Goal: Task Accomplishment & Management: Complete application form

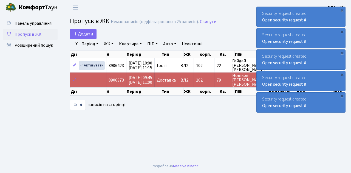
select select "25"
click at [84, 128] on main "Admin Пропуск в ЖК Список Пропуск в ЖК Немає записів (відфільтровано з 25 запис…" at bounding box center [206, 87] width 289 height 144
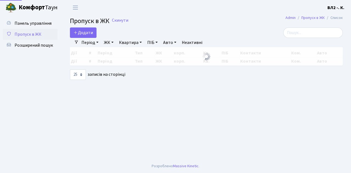
select select "25"
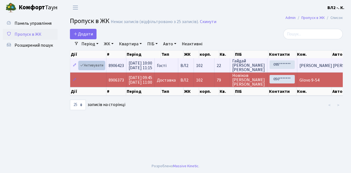
click at [100, 67] on link "Активувати" at bounding box center [92, 65] width 26 height 8
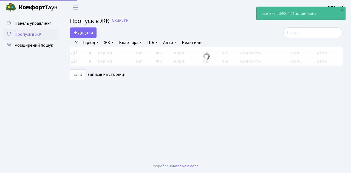
select select "25"
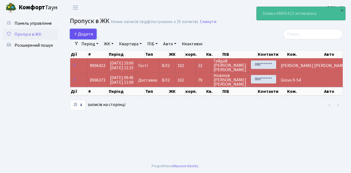
click at [93, 37] on link "Додати" at bounding box center [83, 34] width 27 height 10
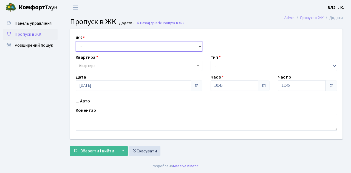
click at [198, 46] on select "- ВЛ1, Ужгородський пров., 4/1 ВЛ2, Голосіївський просп., 76 ВЛ3, пр.Голосіївсь…" at bounding box center [139, 46] width 127 height 10
select select "317"
click at [76, 41] on select "- ВЛ1, Ужгородський пров., 4/1 ВЛ2, Голосіївський просп., 76 ВЛ3, пр.Голосіївсь…" at bounding box center [139, 46] width 127 height 10
select select
click at [195, 64] on span "Квартира" at bounding box center [137, 65] width 116 height 5
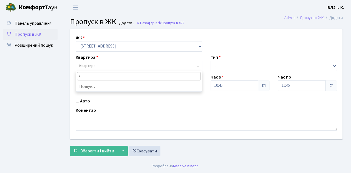
type input "79"
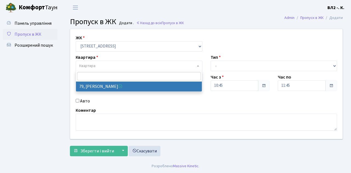
select select "38176"
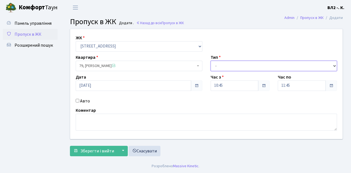
click at [333, 64] on select "- Доставка Таксі Гості Сервіс" at bounding box center [273, 66] width 127 height 10
select select "1"
click at [210, 61] on select "- Доставка Таксі Гості Сервіс" at bounding box center [273, 66] width 127 height 10
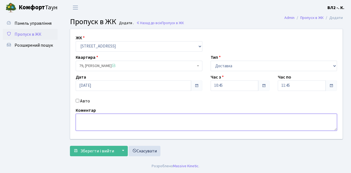
click at [91, 118] on textarea at bounding box center [206, 121] width 261 height 17
type textarea "Glovo 10-42"
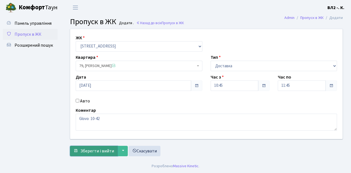
click at [81, 150] on span "Зберегти і вийти" at bounding box center [97, 151] width 34 height 6
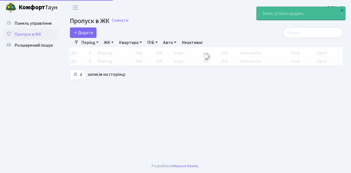
select select "25"
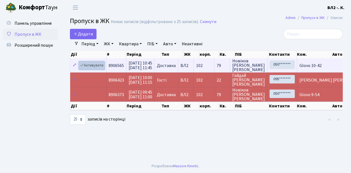
click at [103, 68] on link "Активувати" at bounding box center [92, 65] width 26 height 8
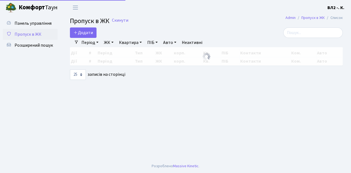
select select "25"
